Goal: Find specific page/section: Find specific page/section

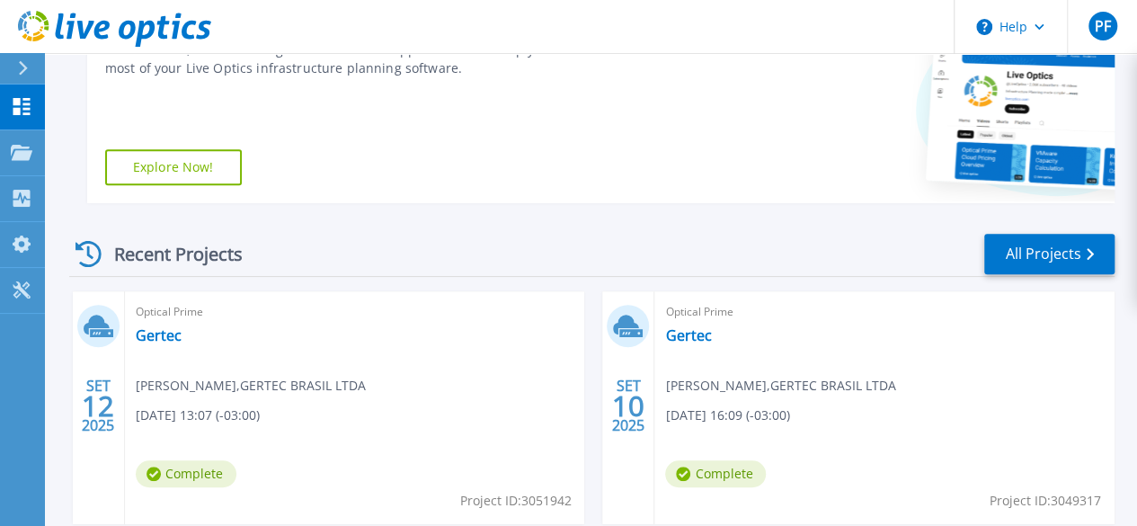
scroll to position [359, 0]
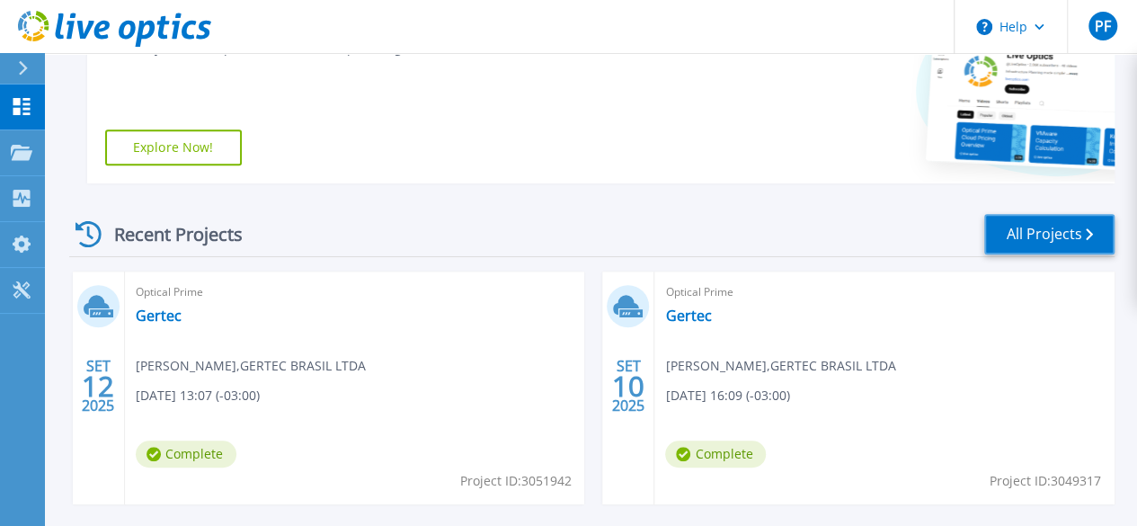
click at [1003, 226] on link "All Projects" at bounding box center [1049, 234] width 130 height 40
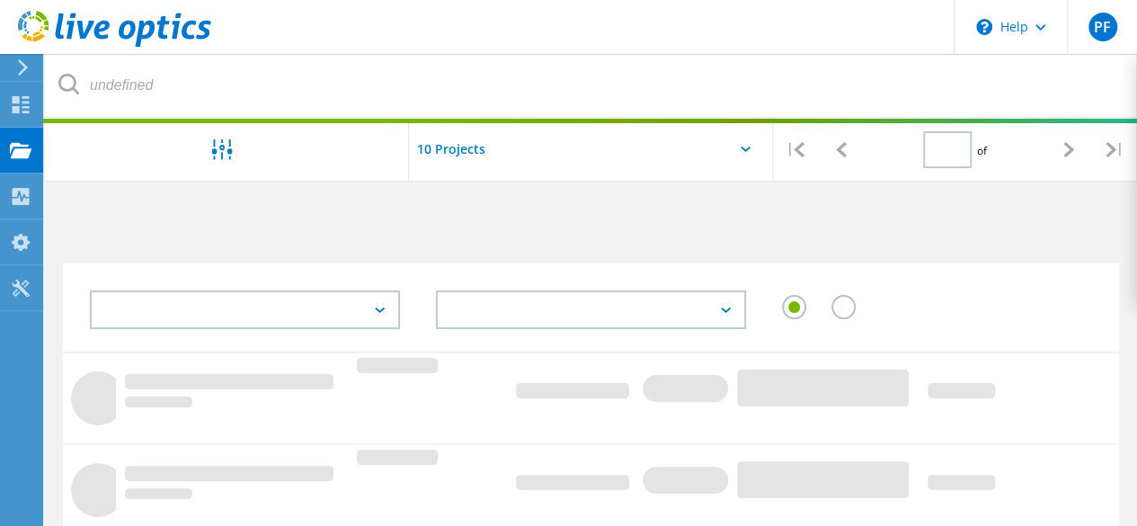
type input "1"
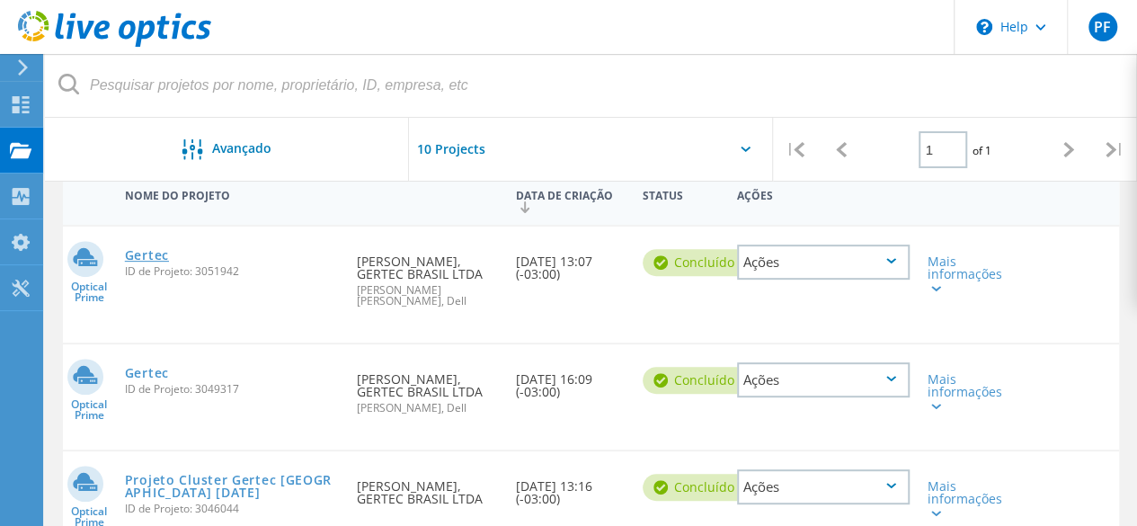
scroll to position [180, 0]
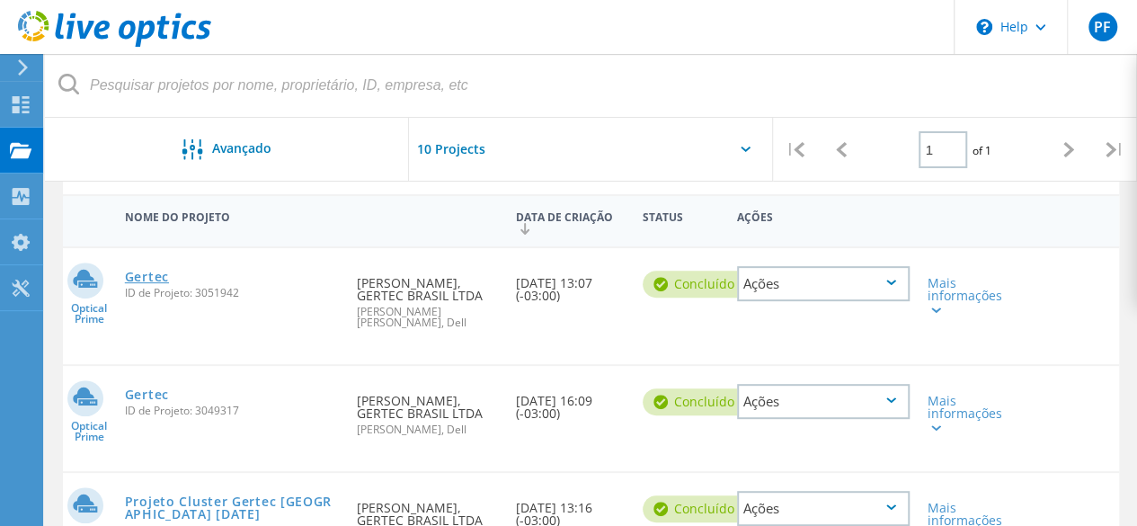
click at [148, 276] on link "Gertec" at bounding box center [147, 277] width 44 height 13
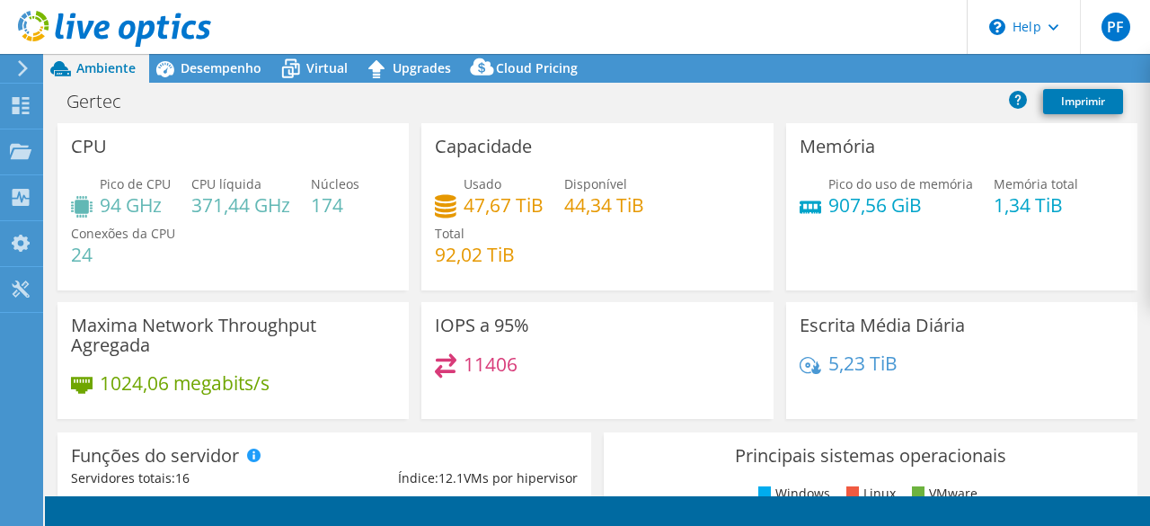
select select "USD"
